Goal: Information Seeking & Learning: Learn about a topic

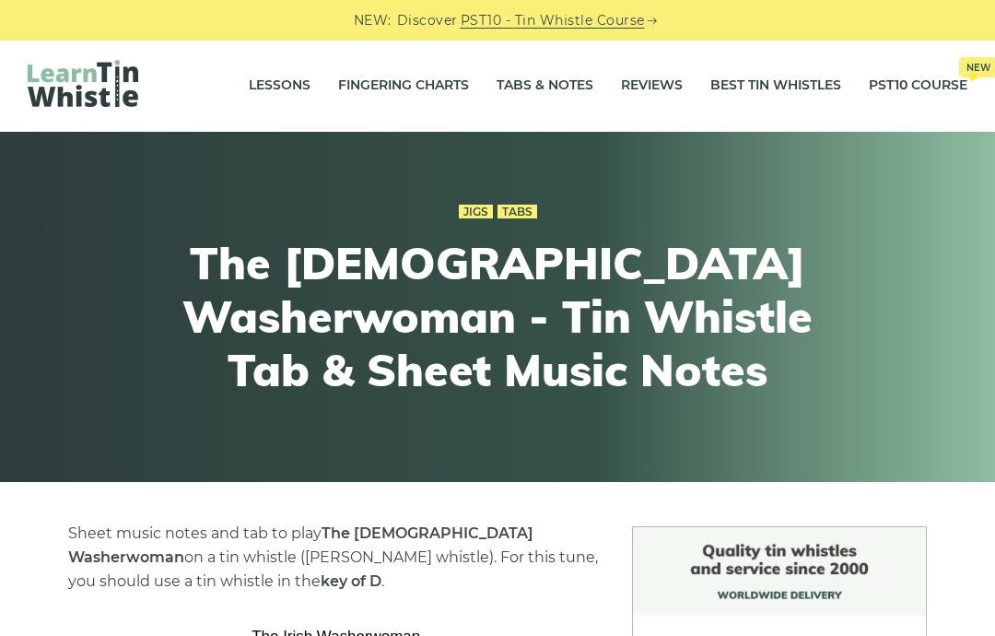
scroll to position [35, 0]
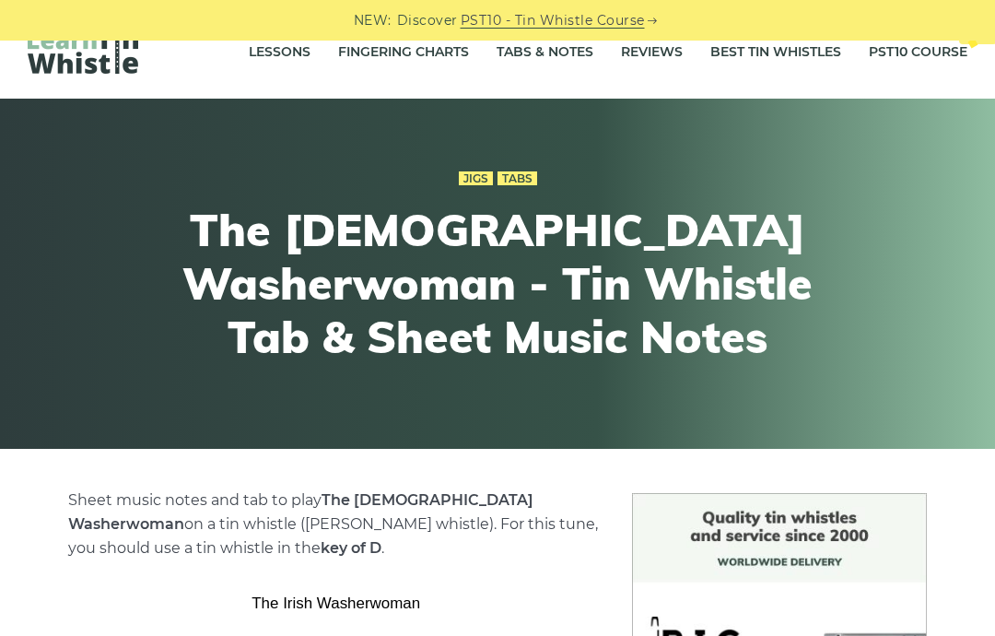
click at [548, 61] on link "Tabs & Notes" at bounding box center [545, 52] width 97 height 46
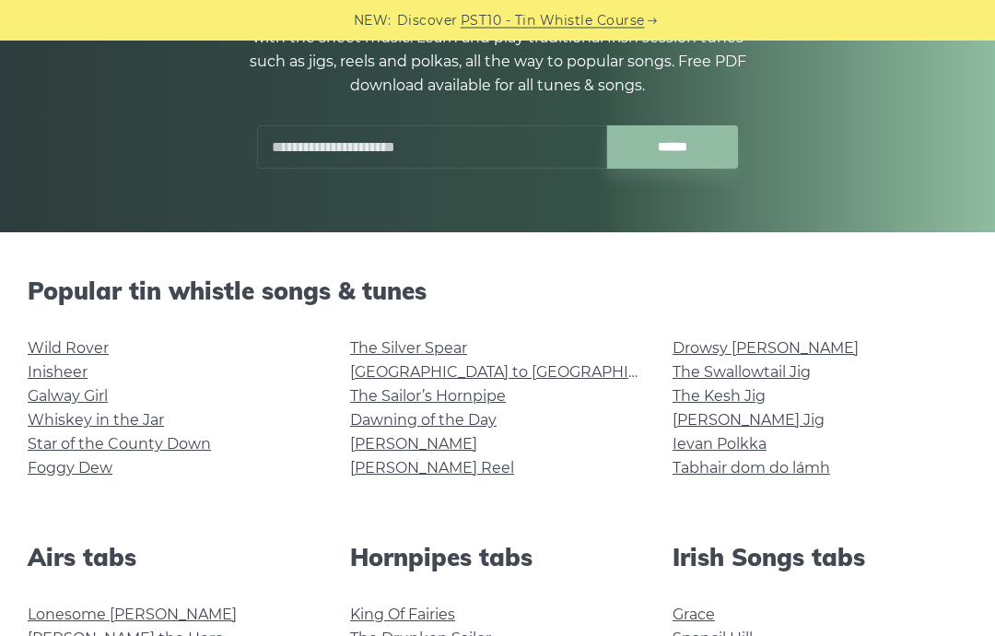
scroll to position [252, 0]
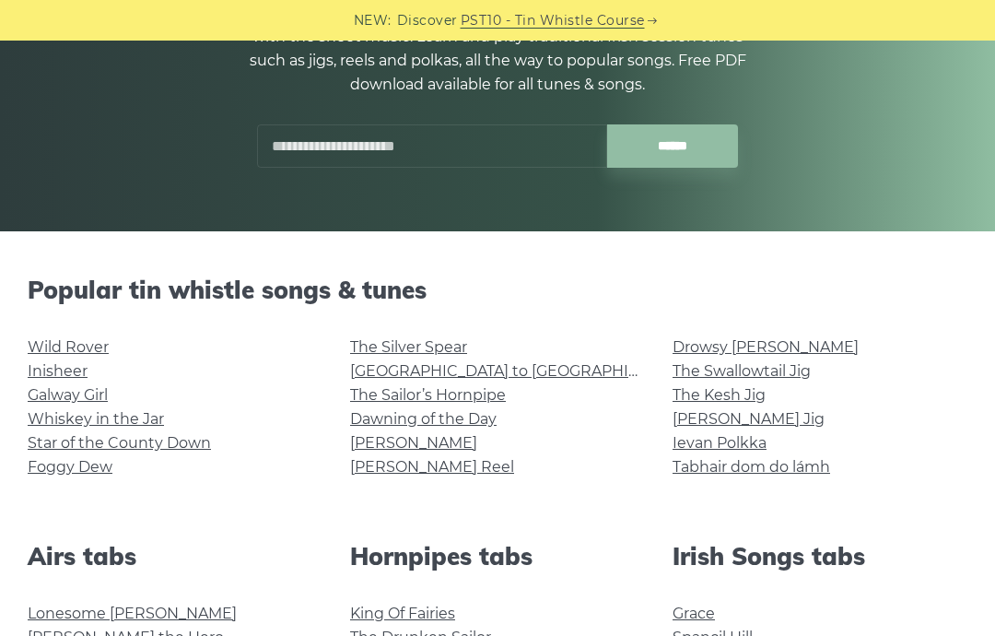
click at [77, 344] on link "Wild Rover" at bounding box center [68, 347] width 81 height 18
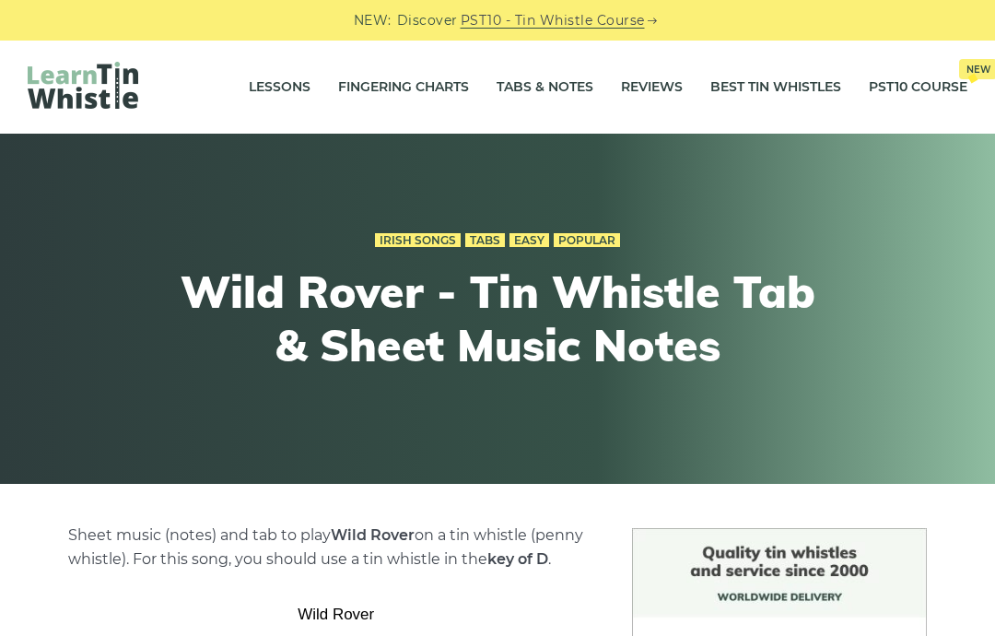
click at [550, 88] on link "Tabs & Notes" at bounding box center [545, 87] width 97 height 46
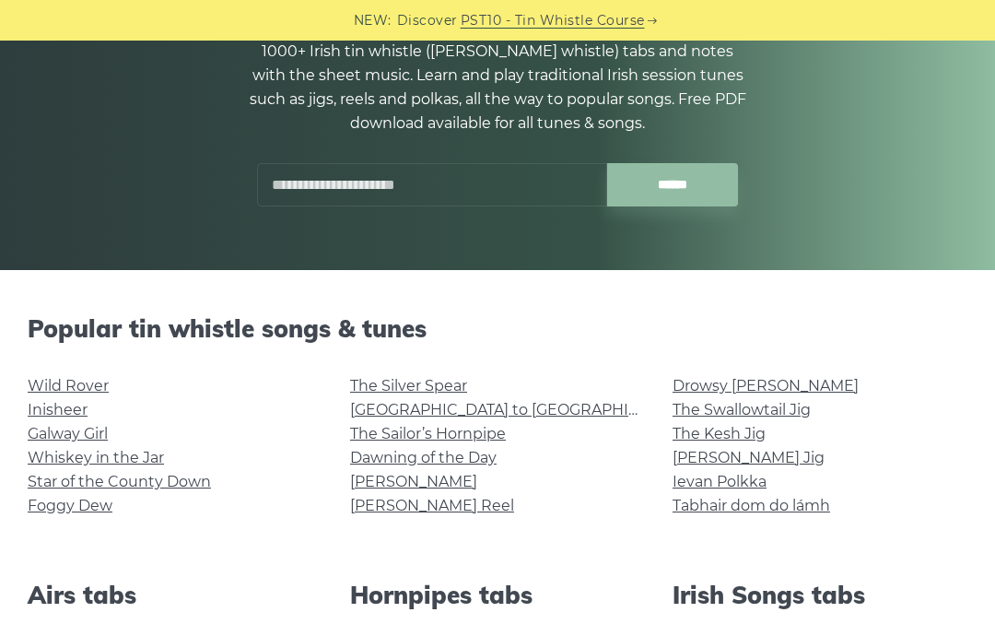
scroll to position [228, 0]
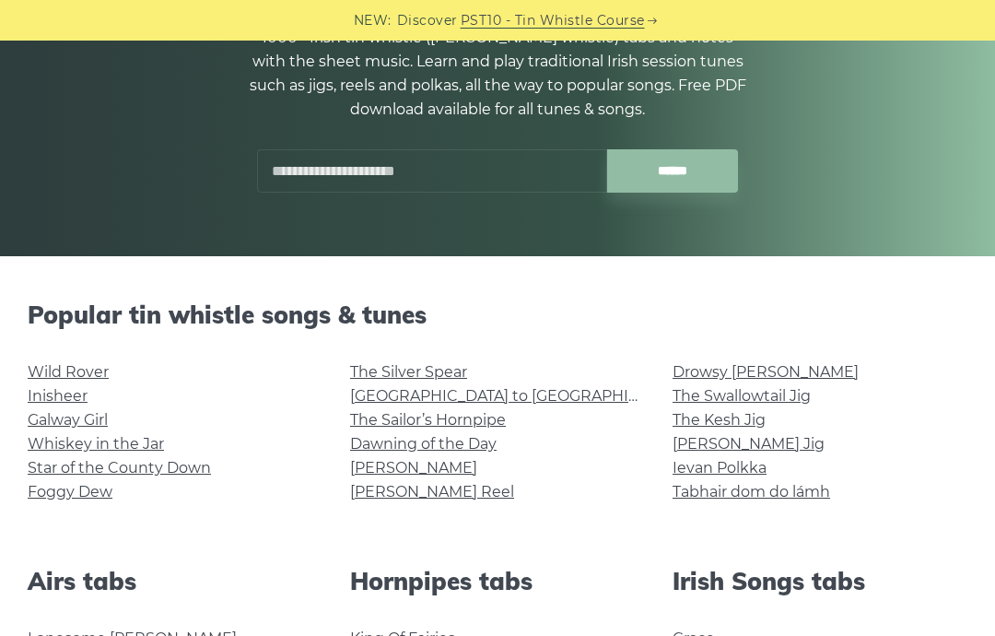
click at [57, 395] on link "Inisheer" at bounding box center [58, 396] width 60 height 18
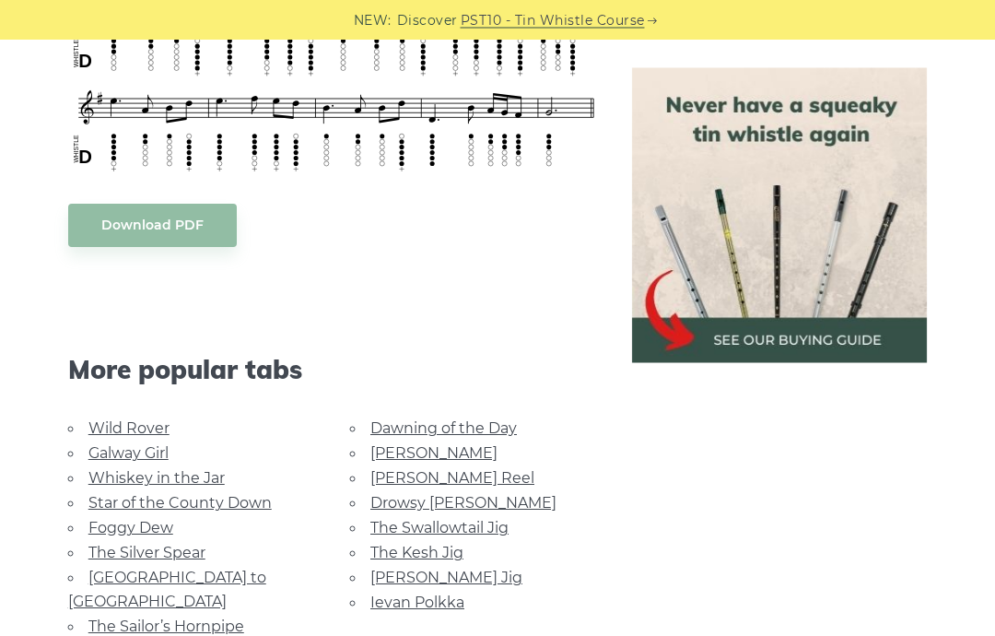
scroll to position [1066, 0]
click at [159, 617] on link "The Sailor’s Hornpipe" at bounding box center [166, 626] width 156 height 18
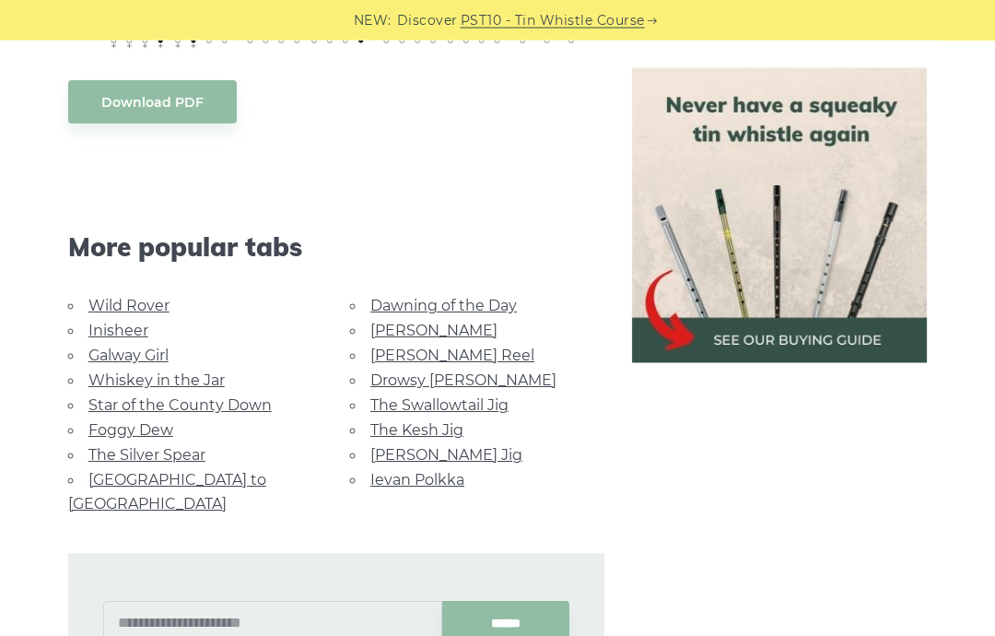
scroll to position [1003, 0]
click at [131, 354] on link "Galway Girl" at bounding box center [128, 355] width 80 height 18
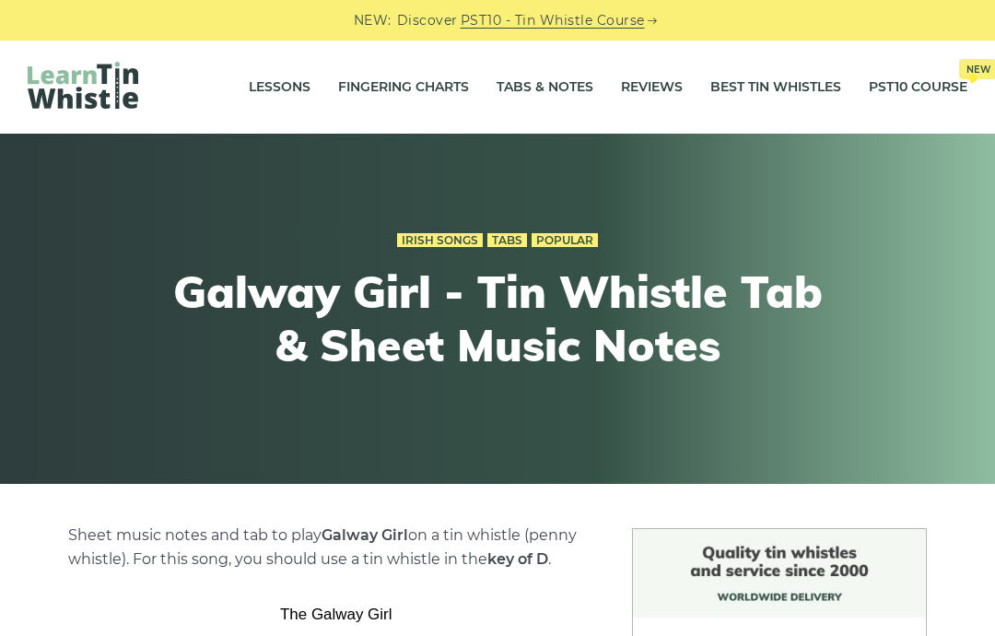
click at [440, 245] on link "Irish Songs" at bounding box center [440, 240] width 86 height 15
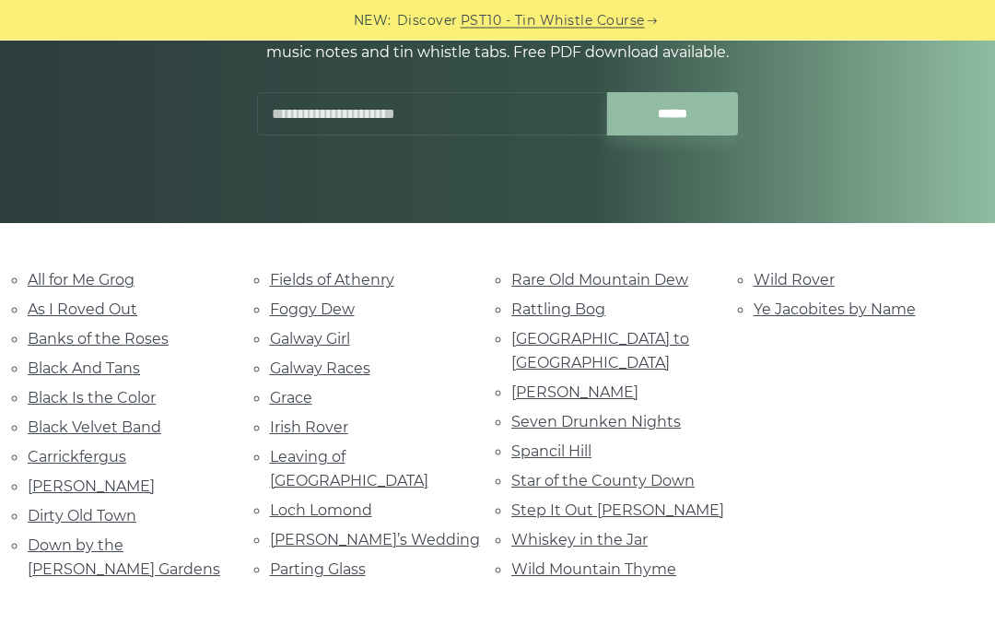
scroll to position [261, 0]
click at [545, 442] on link "Spancil Hill" at bounding box center [551, 451] width 80 height 18
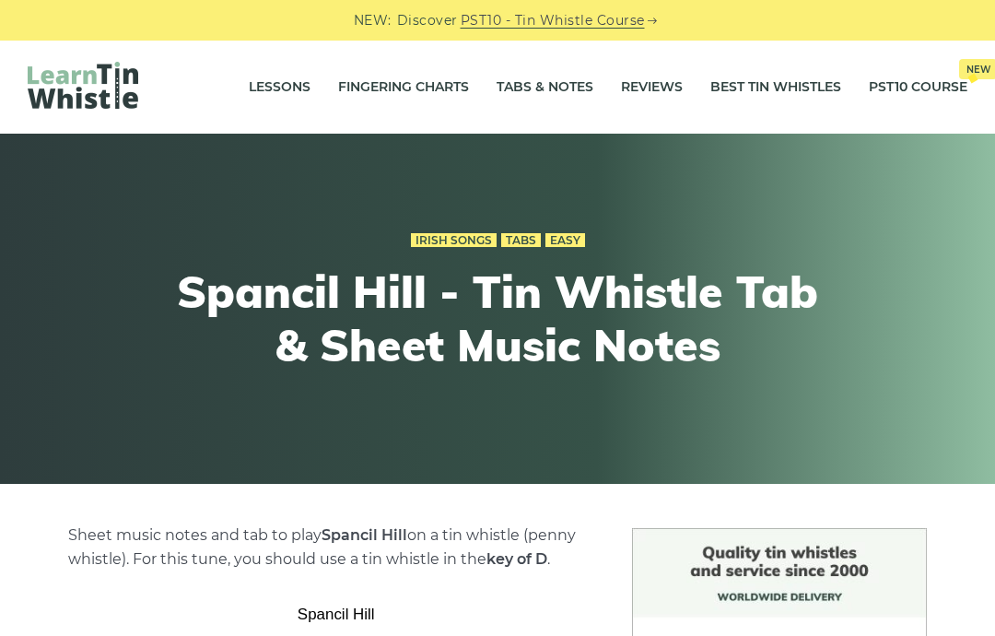
click at [463, 245] on link "Irish Songs" at bounding box center [454, 240] width 86 height 15
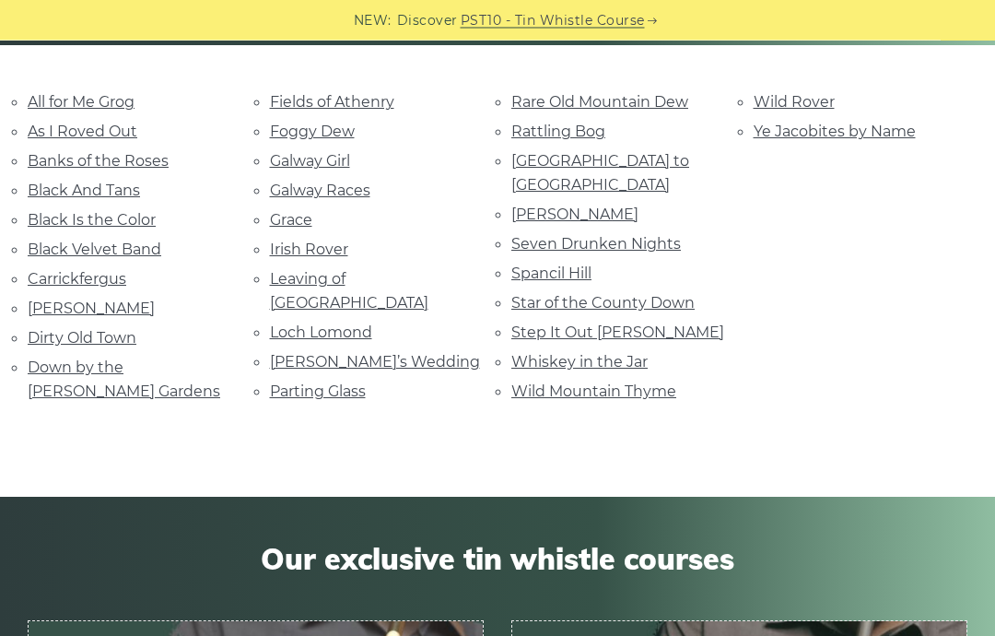
scroll to position [439, 0]
click at [169, 358] on link "Down by the Sally Gardens" at bounding box center [124, 378] width 193 height 41
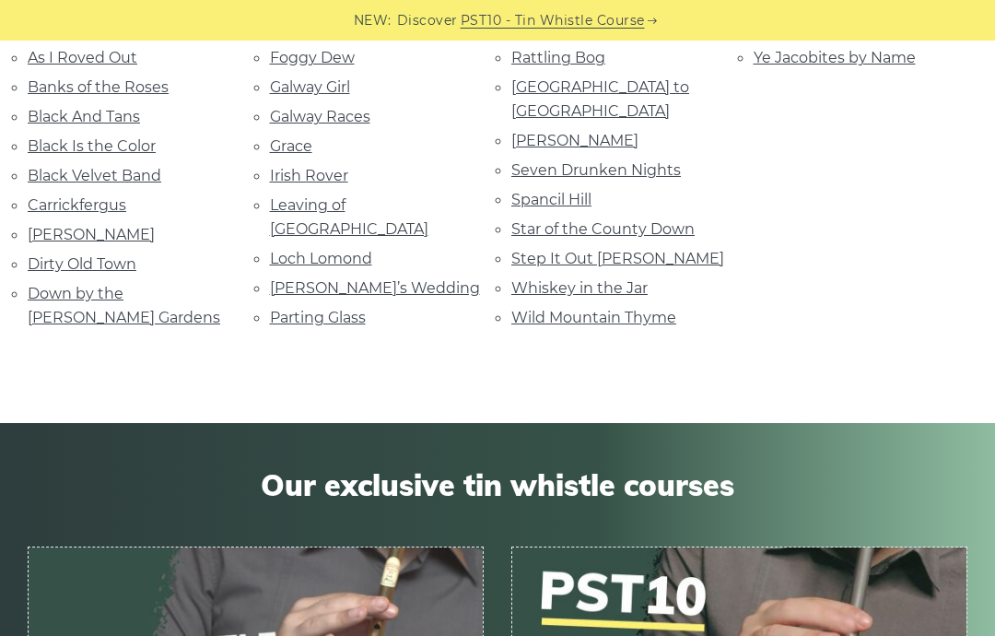
click at [332, 250] on link "Loch Lomond" at bounding box center [321, 259] width 102 height 18
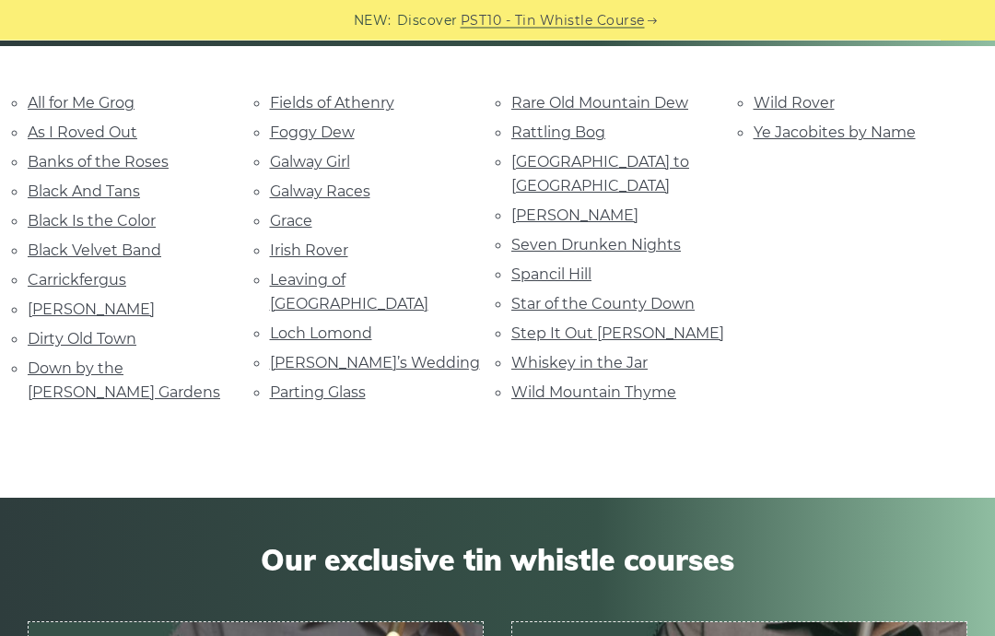
scroll to position [438, 0]
click at [795, 100] on link "Wild Rover" at bounding box center [794, 103] width 81 height 18
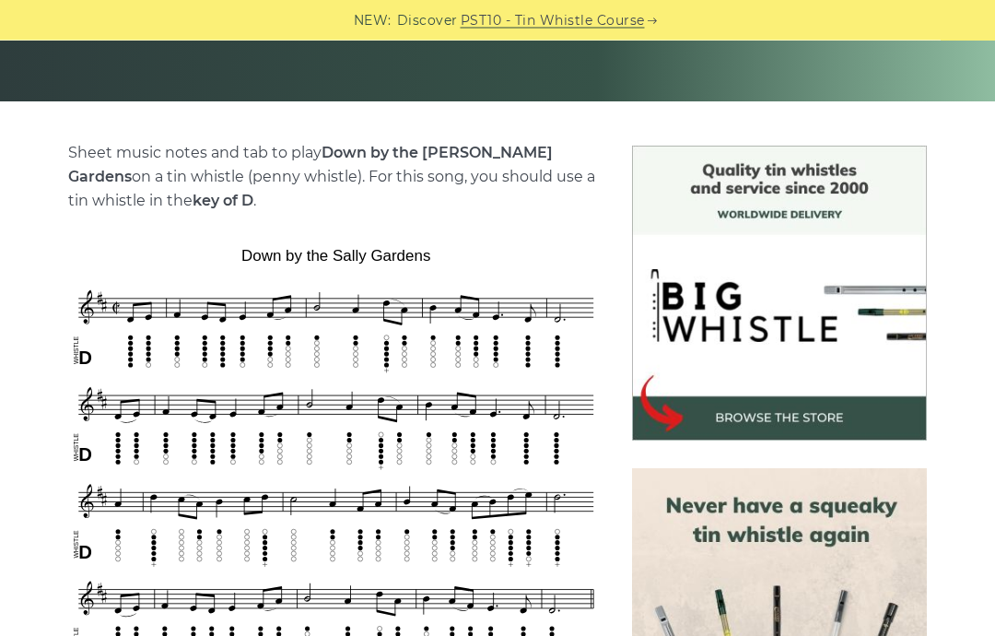
scroll to position [383, 0]
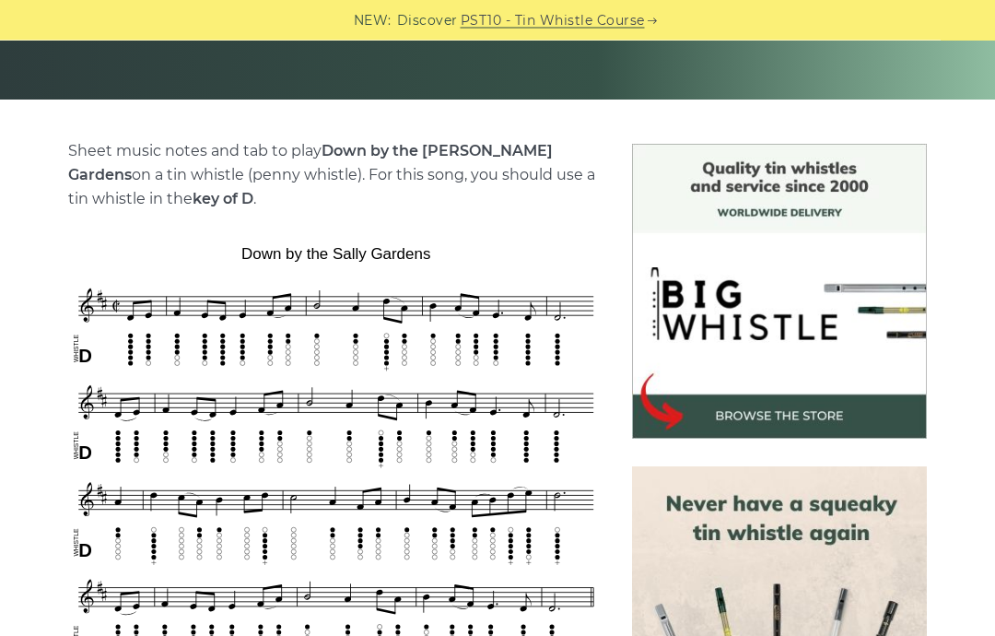
click at [201, 209] on p "Sheet music notes and tab to play Down by the Sally Gardens on a tin whistle (p…" at bounding box center [336, 176] width 537 height 72
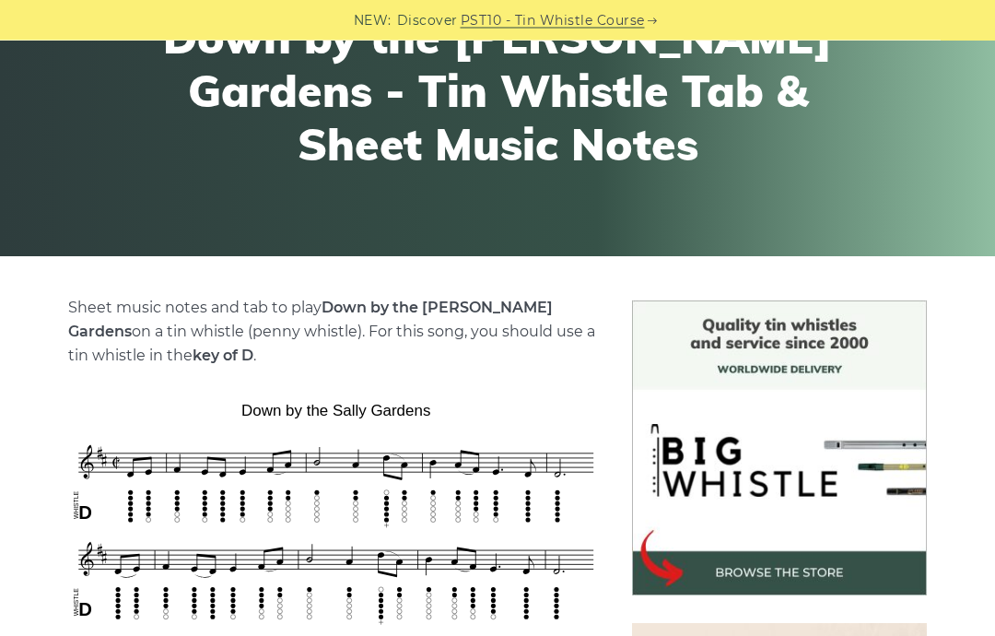
scroll to position [216, 0]
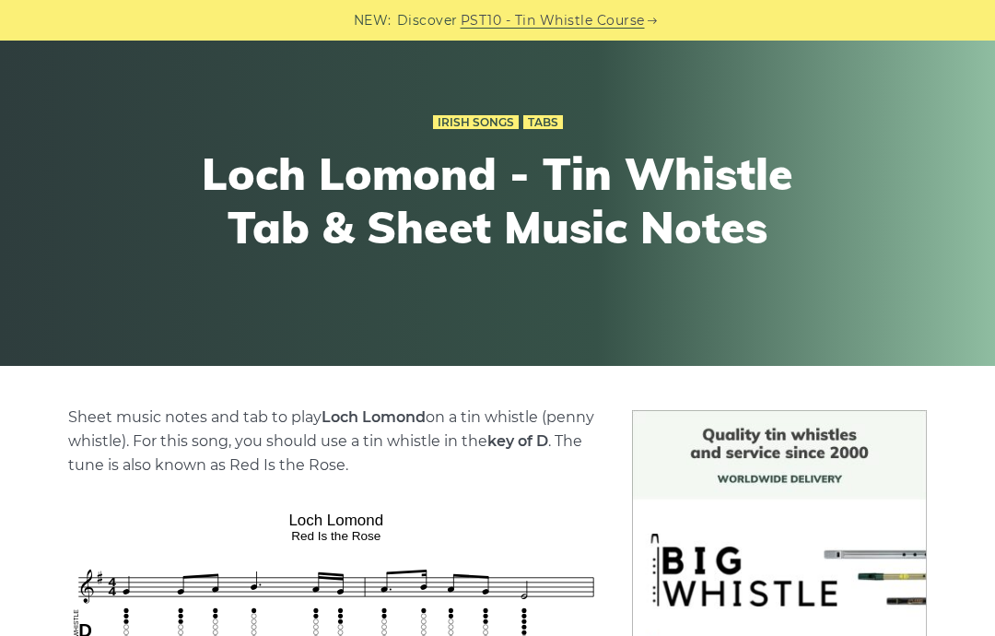
scroll to position [114, 0]
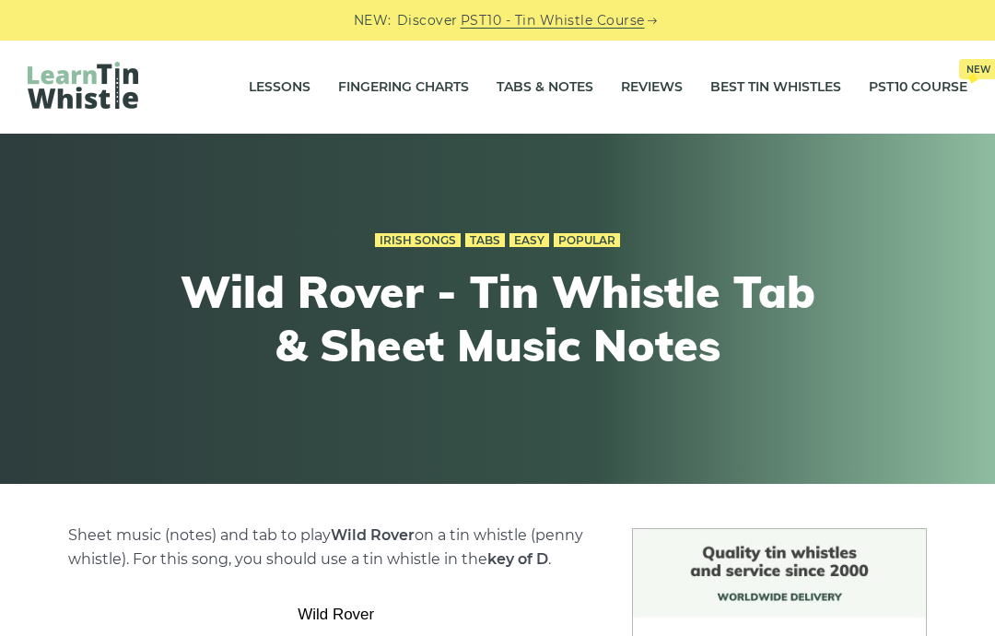
click at [591, 246] on link "Popular" at bounding box center [587, 240] width 66 height 15
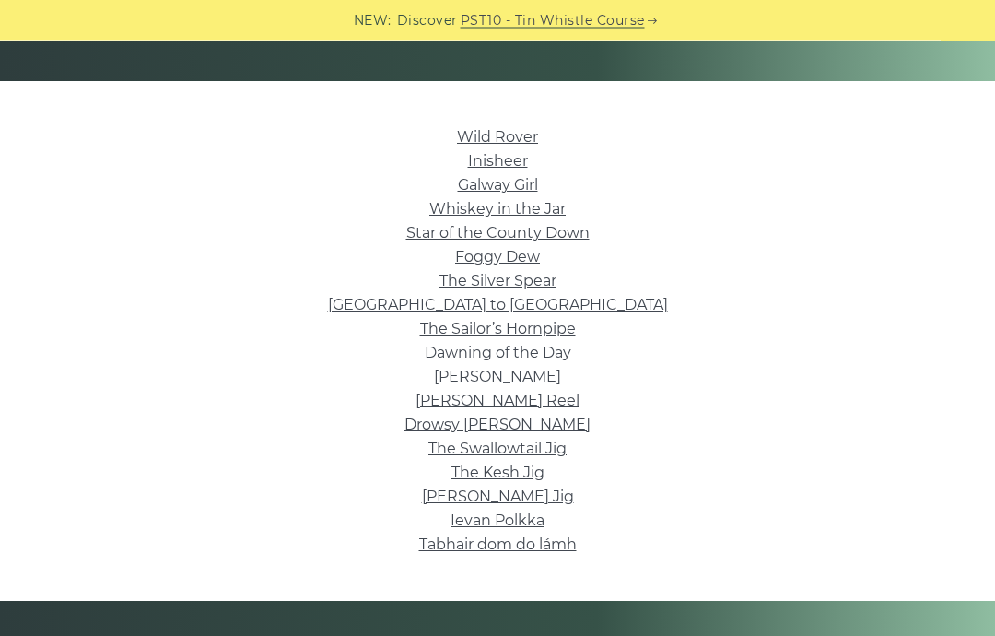
scroll to position [403, 0]
click at [499, 496] on link "[PERSON_NAME] Jig" at bounding box center [498, 496] width 152 height 18
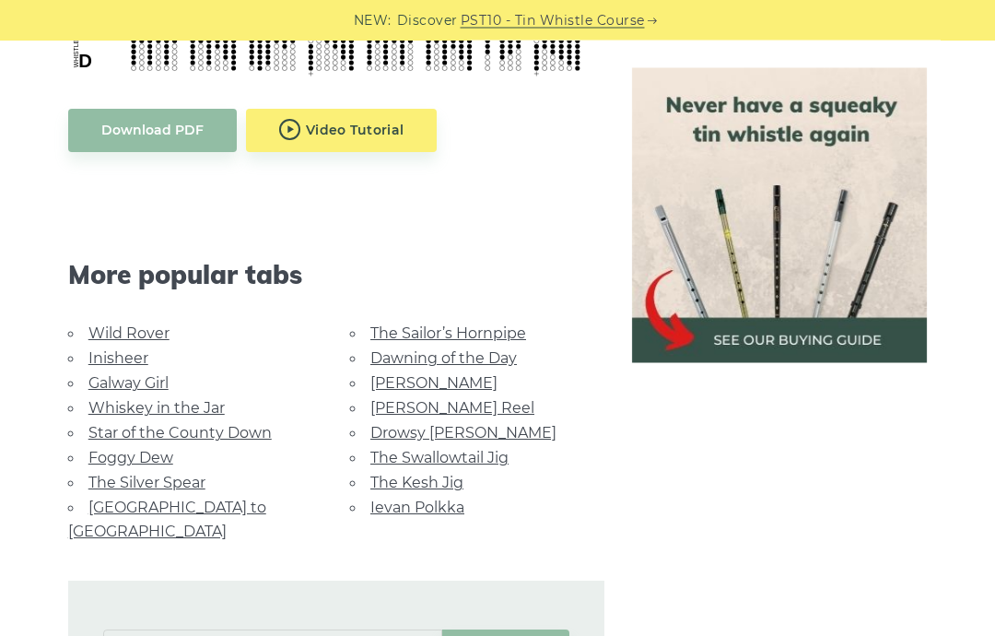
scroll to position [1008, 0]
click at [201, 399] on link "Whiskey in the Jar" at bounding box center [156, 408] width 136 height 18
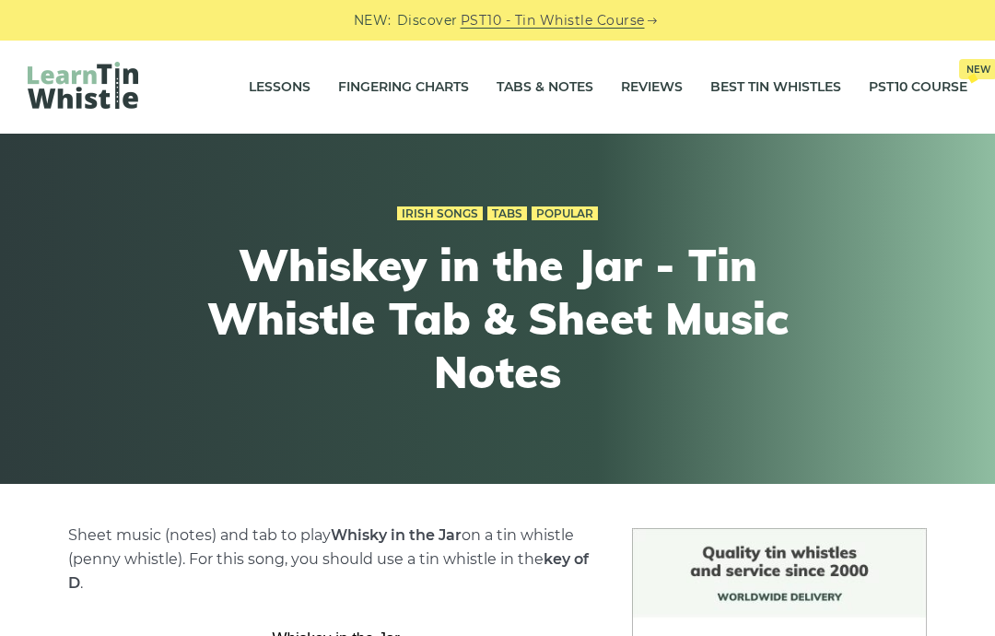
click at [780, 95] on link "Best Tin Whistles" at bounding box center [775, 87] width 131 height 46
click at [443, 218] on link "Irish Songs" at bounding box center [440, 213] width 86 height 15
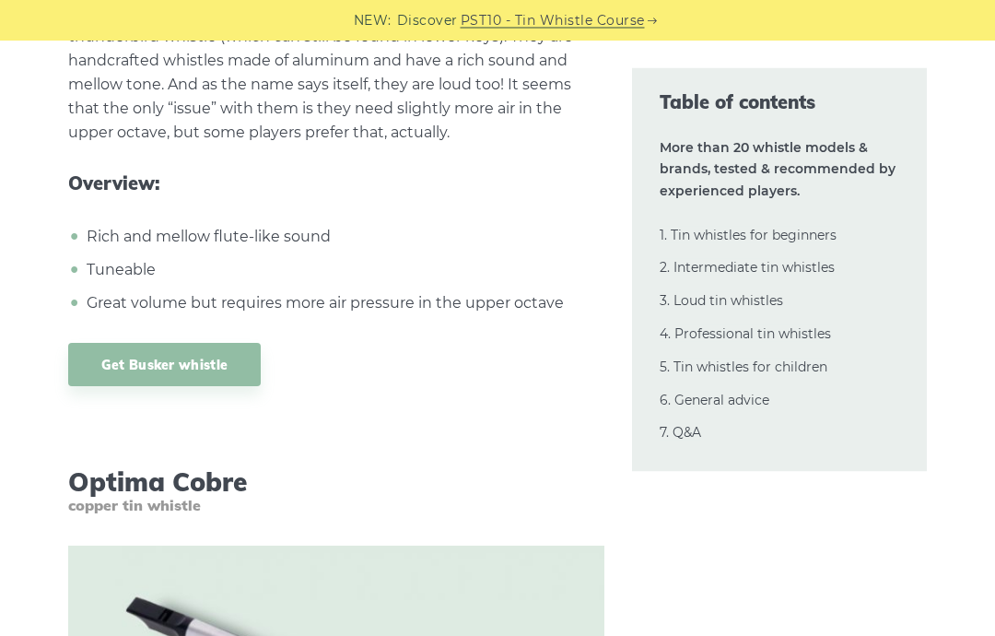
scroll to position [21651, 0]
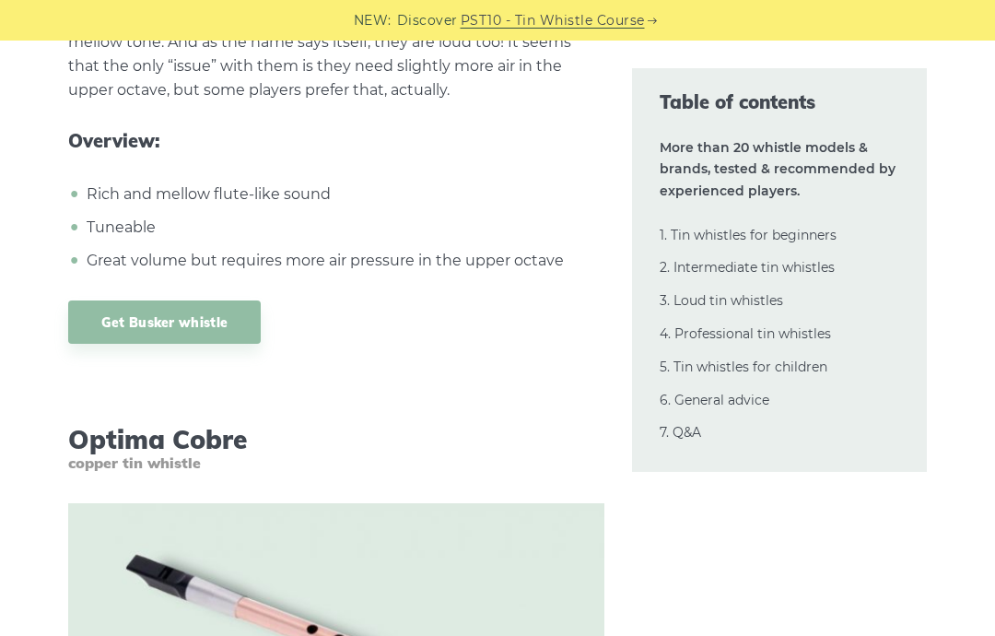
click at [451, 249] on li "Great volume but requires more air pressure in the upper octave" at bounding box center [343, 261] width 523 height 24
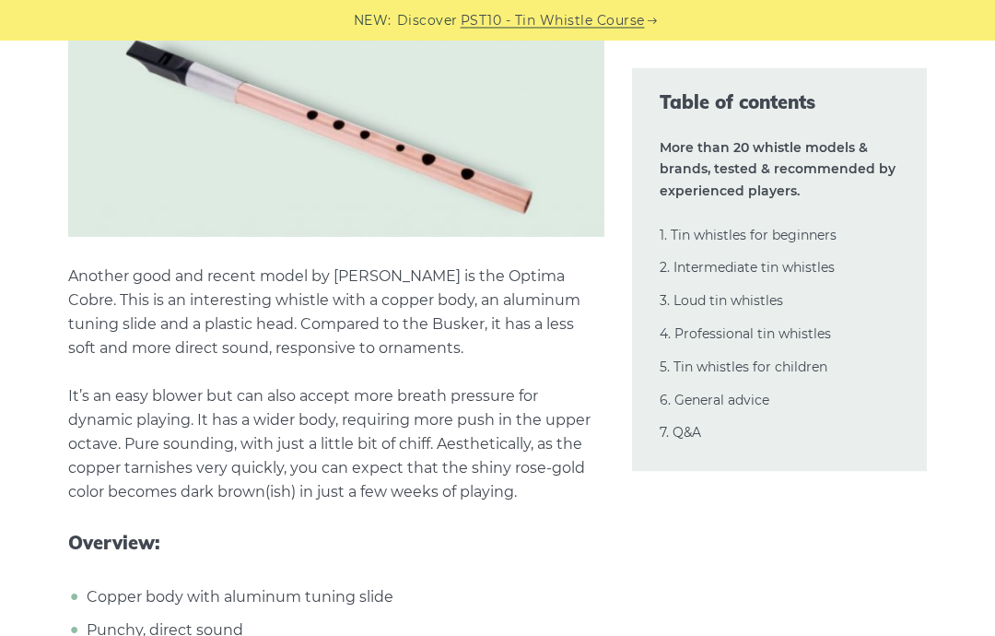
scroll to position [22165, 0]
click at [470, 264] on p "Another good and recent model by Phil Hardy is the Optima Cobre. This is an int…" at bounding box center [336, 384] width 537 height 240
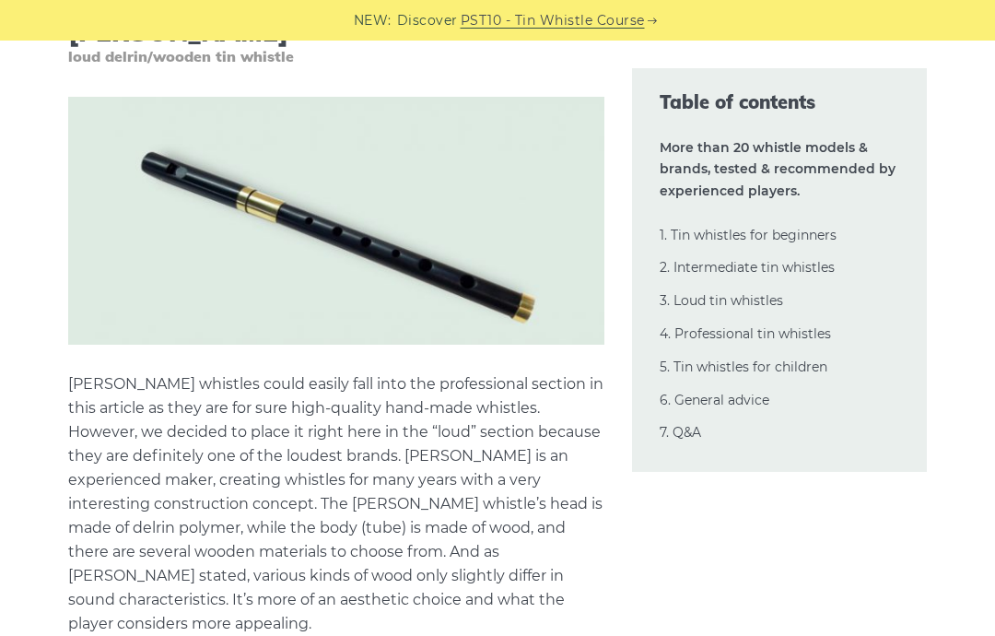
scroll to position [22980, 0]
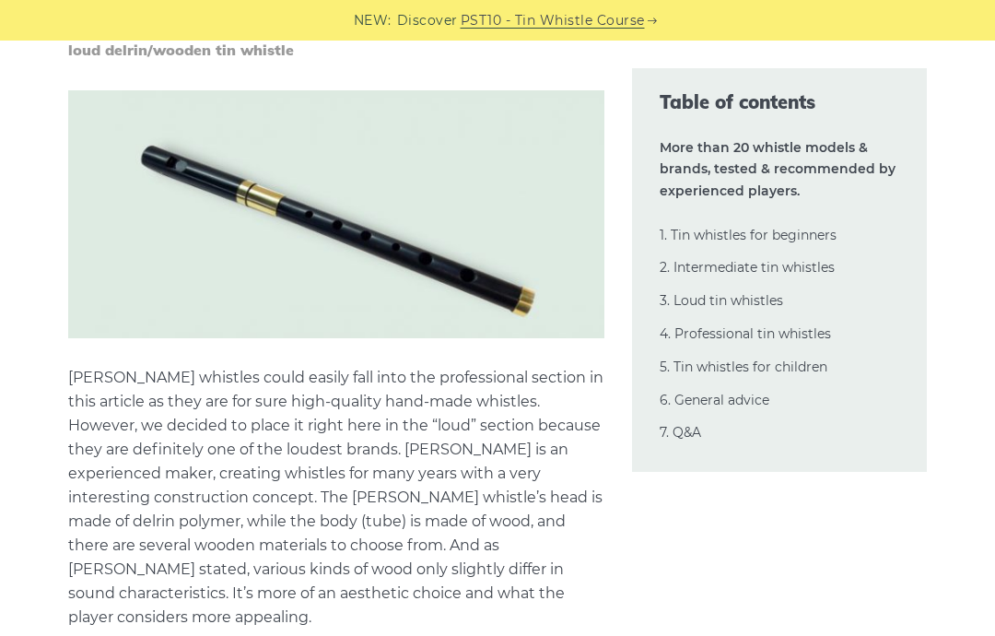
click at [266, 366] on p "Milligan whistles could easily fall into the professional section in this artic…" at bounding box center [336, 593] width 537 height 455
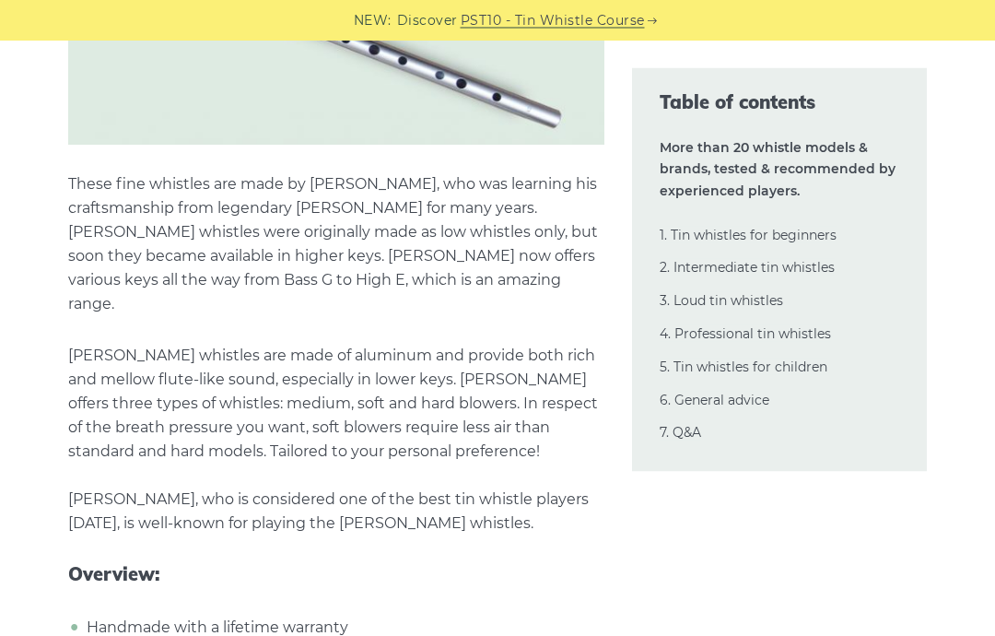
scroll to position [25125, 0]
click at [379, 344] on p "Goldie whistles are made of aluminum and provide both rich and mellow flute-lik…" at bounding box center [336, 440] width 537 height 192
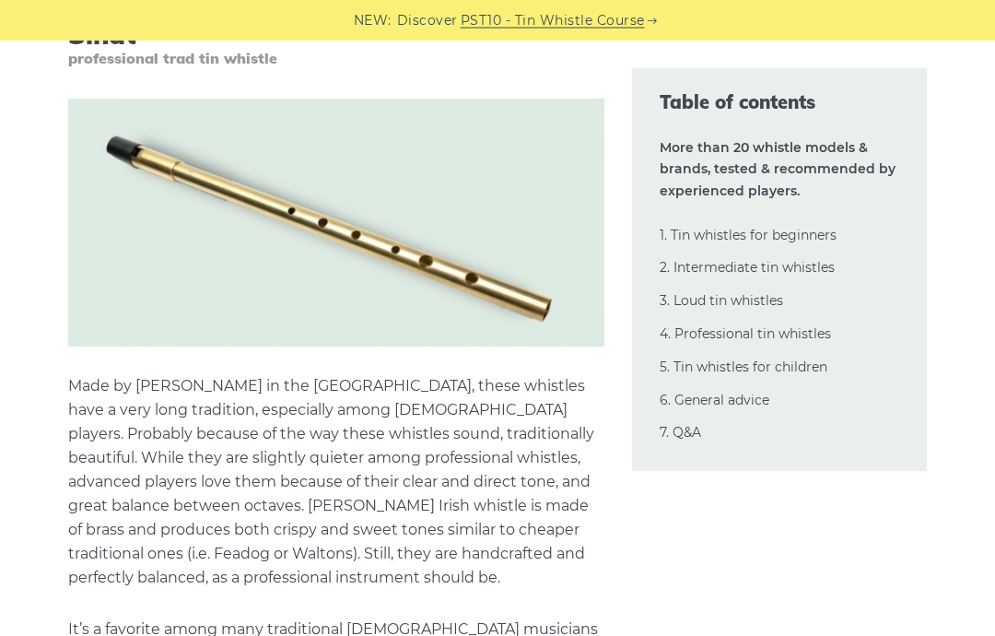
scroll to position [30525, 0]
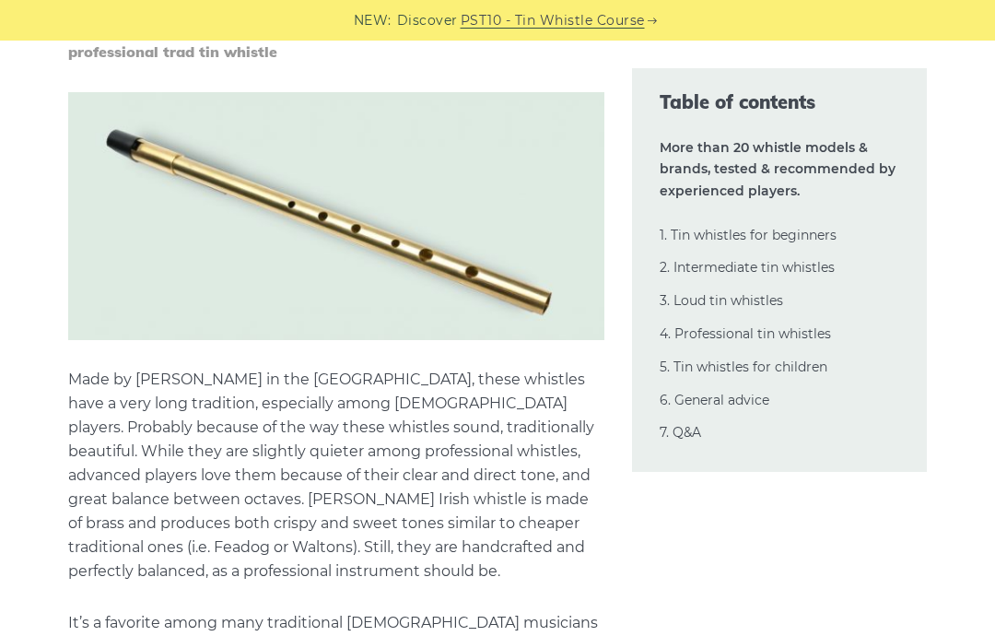
click at [343, 368] on p "Made by John Sindt in the USA, these whistles have a very long tradition, espec…" at bounding box center [336, 476] width 537 height 216
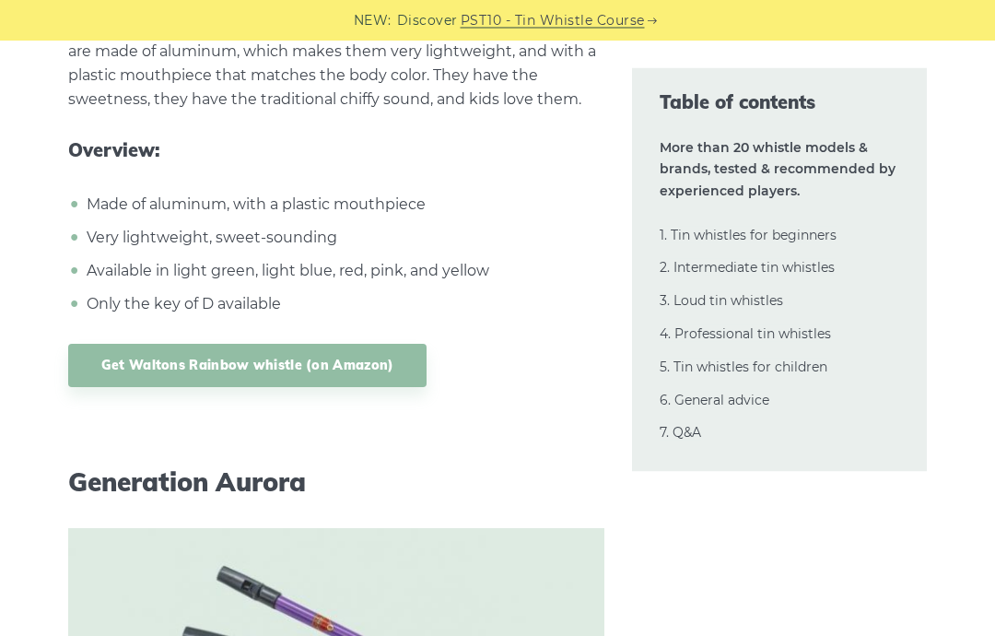
scroll to position [33225, 0]
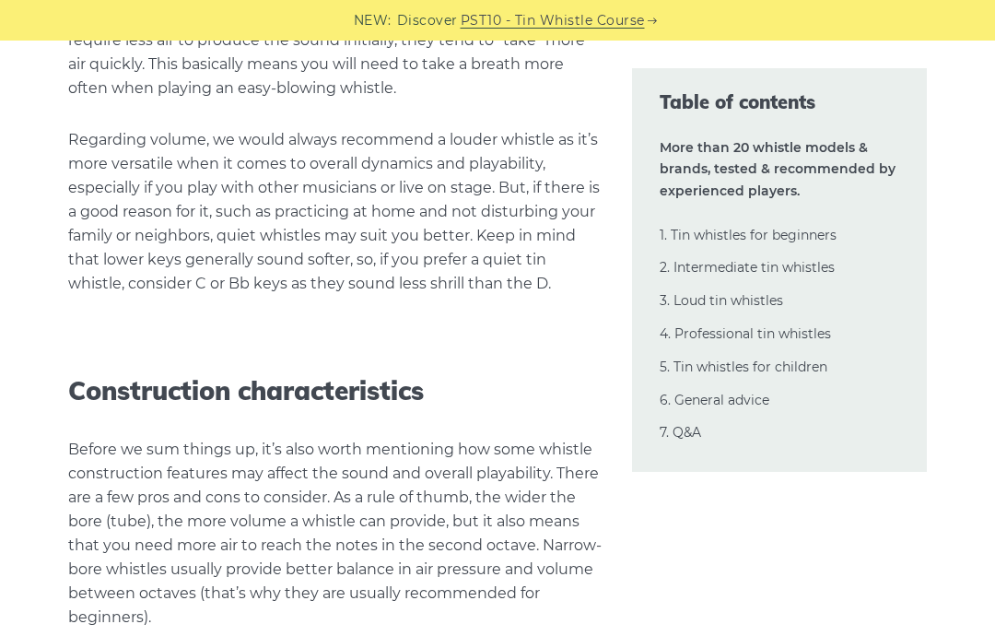
scroll to position [40475, 0]
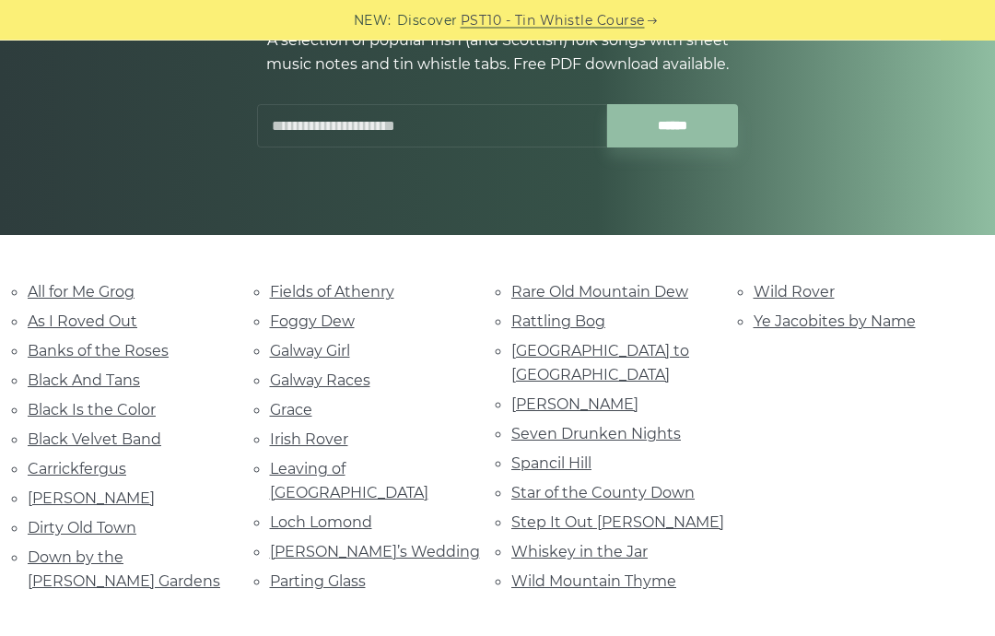
scroll to position [249, 0]
click at [313, 436] on link "Irish Rover" at bounding box center [309, 439] width 78 height 18
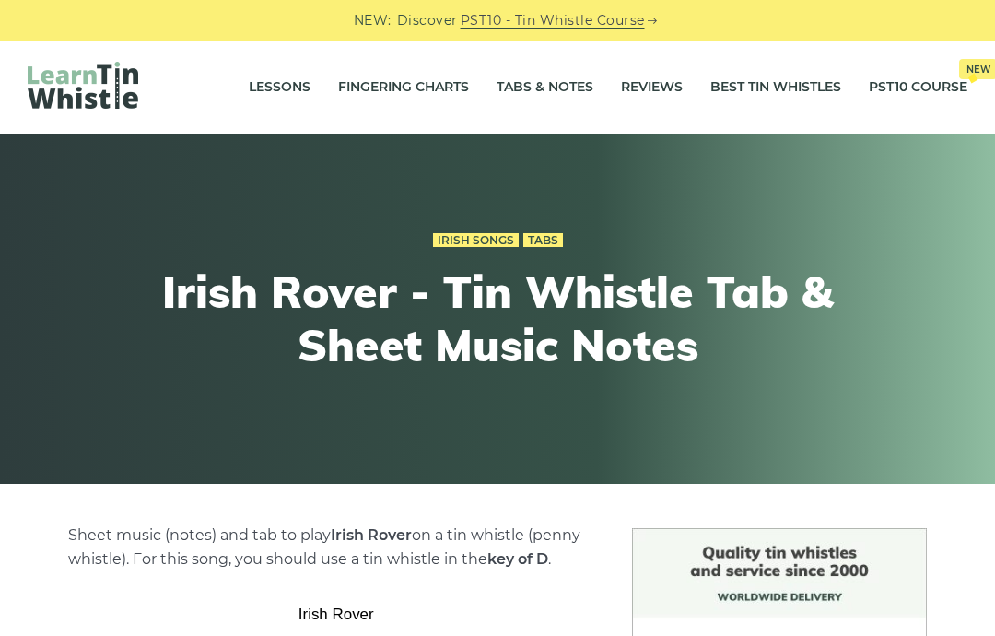
click at [483, 242] on link "Irish Songs" at bounding box center [476, 240] width 86 height 15
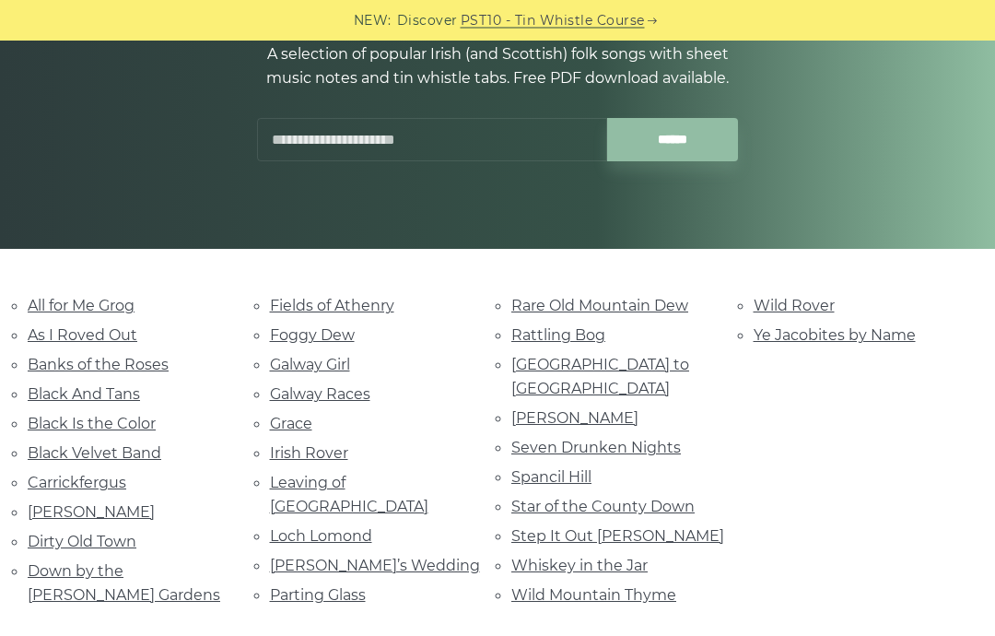
scroll to position [235, 0]
click at [81, 477] on link "Carrickfergus" at bounding box center [77, 483] width 99 height 18
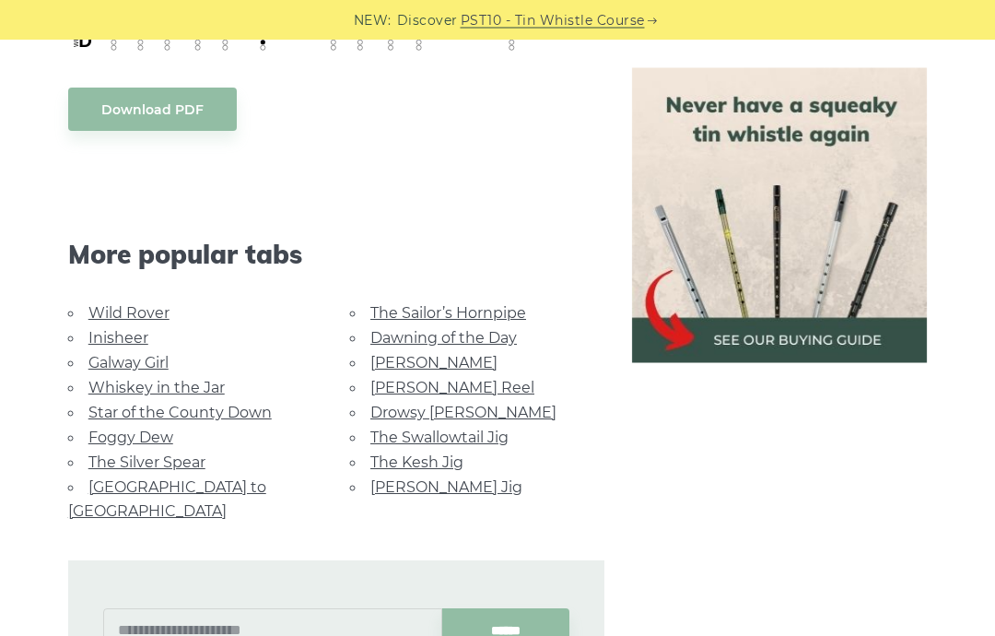
scroll to position [1130, 0]
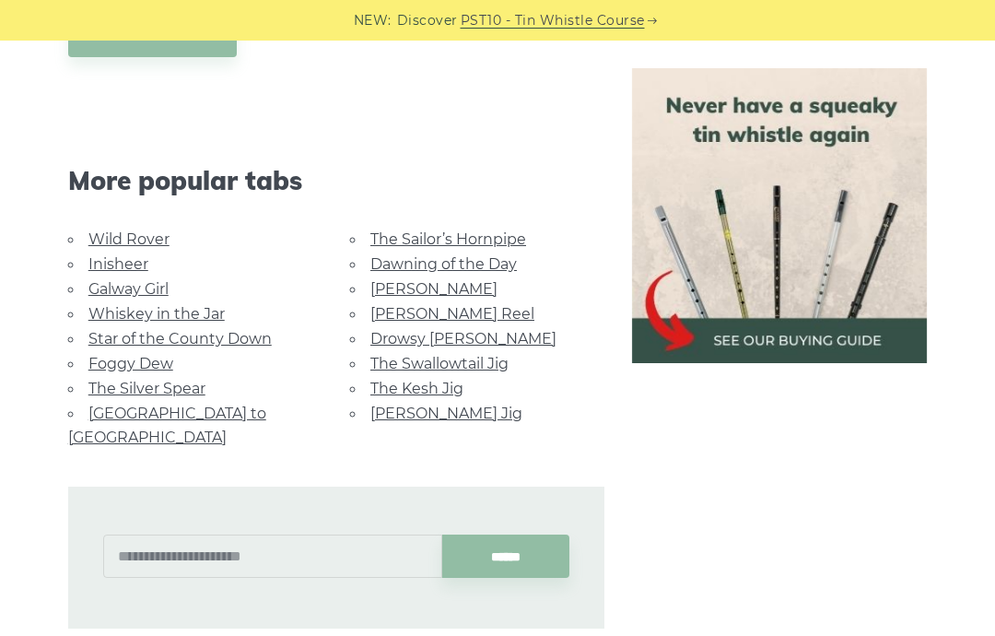
click at [413, 322] on link "[PERSON_NAME] Reel" at bounding box center [452, 314] width 164 height 18
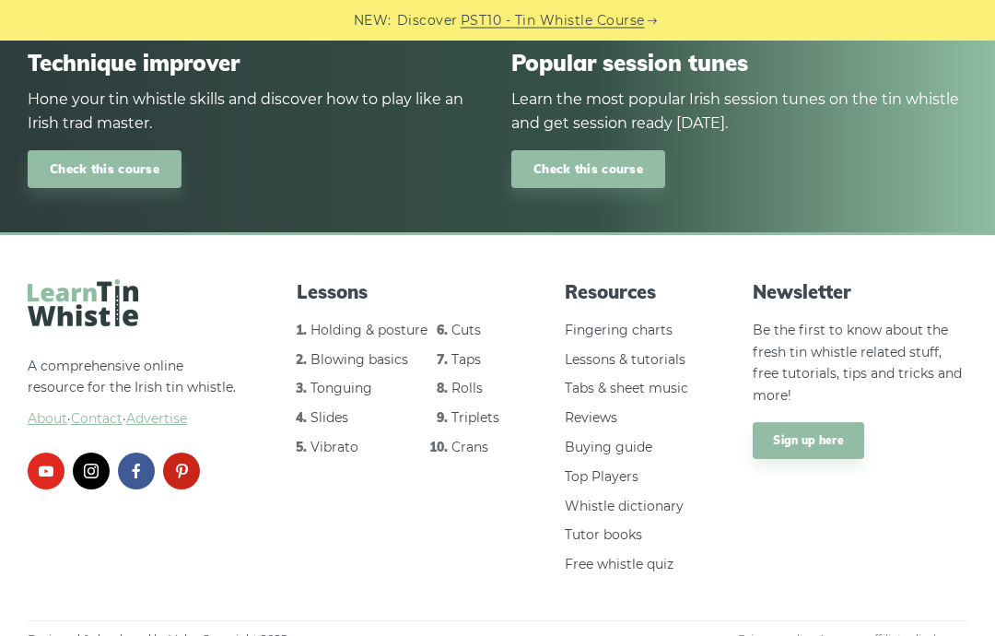
scroll to position [2157, 0]
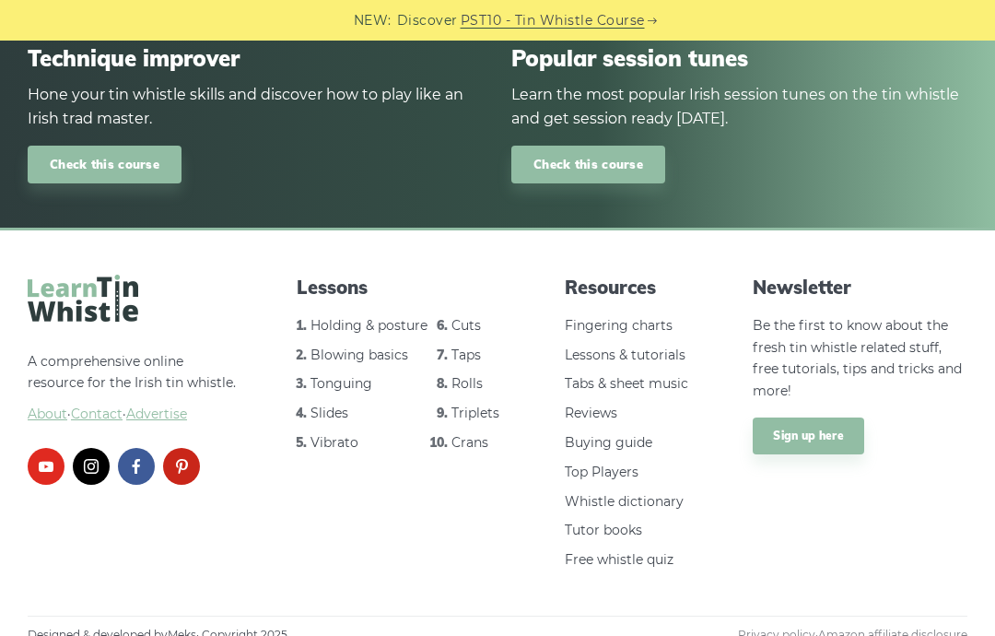
click at [630, 521] on link "Tutor books" at bounding box center [603, 529] width 77 height 17
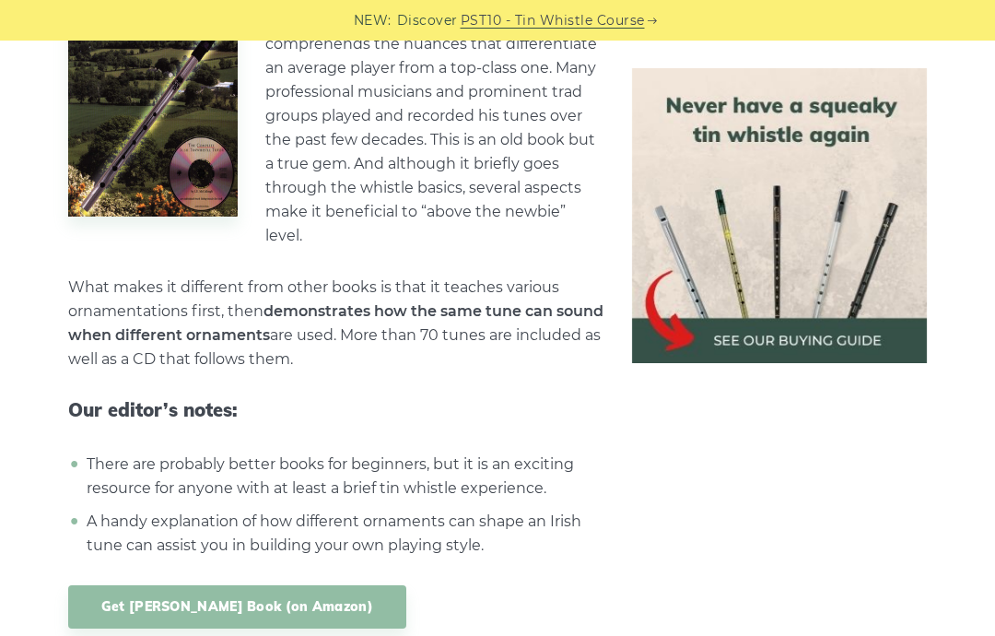
scroll to position [6222, 0]
